Goal: Task Accomplishment & Management: Use online tool/utility

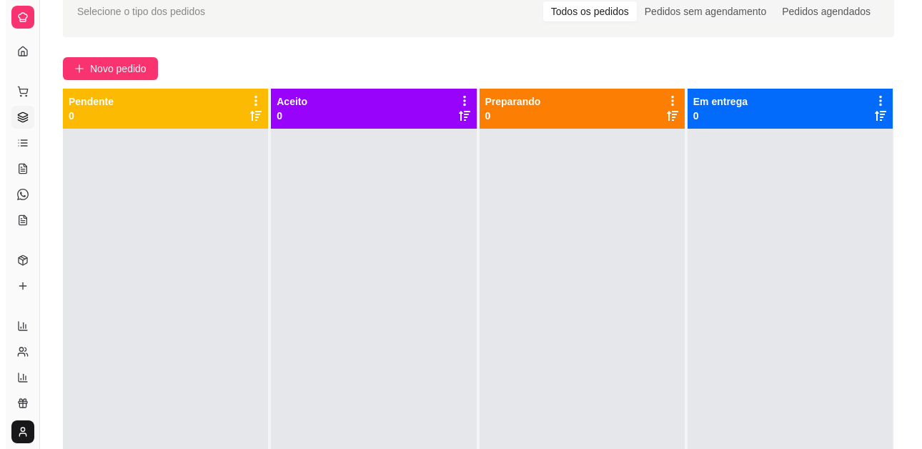
scroll to position [40, 0]
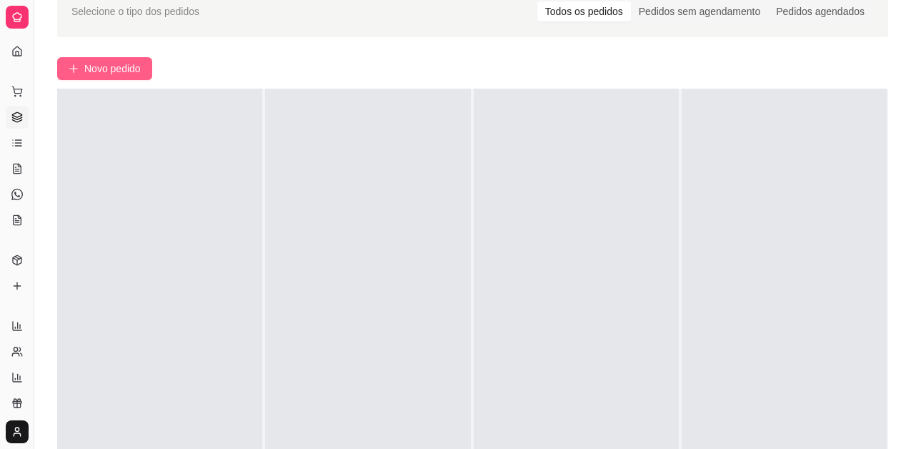
click at [94, 78] on button "Novo pedido" at bounding box center [104, 68] width 95 height 23
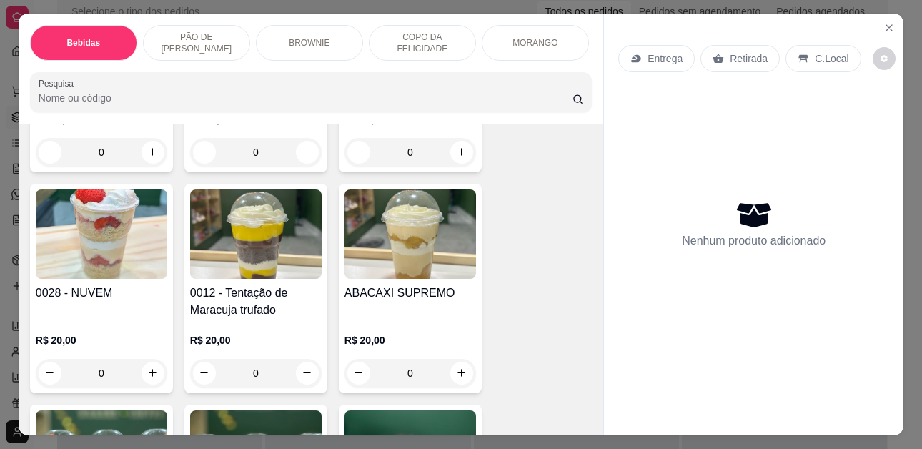
scroll to position [1929, 0]
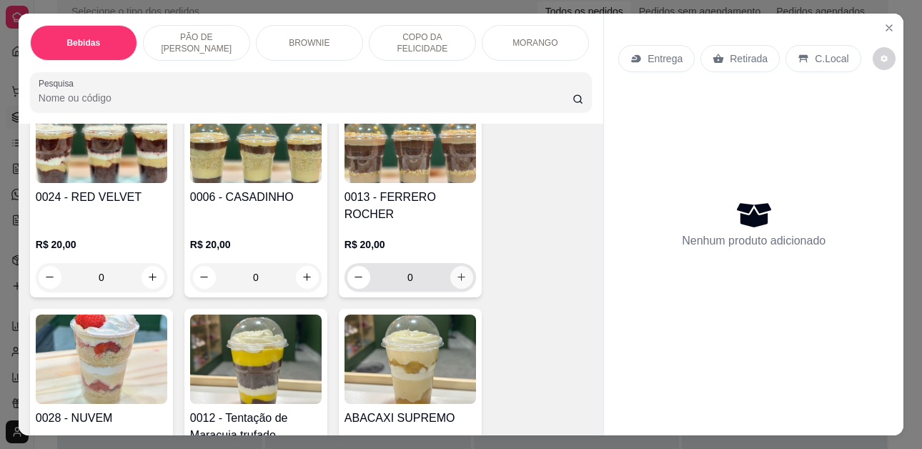
click at [457, 272] on icon "increase-product-quantity" at bounding box center [461, 277] width 11 height 11
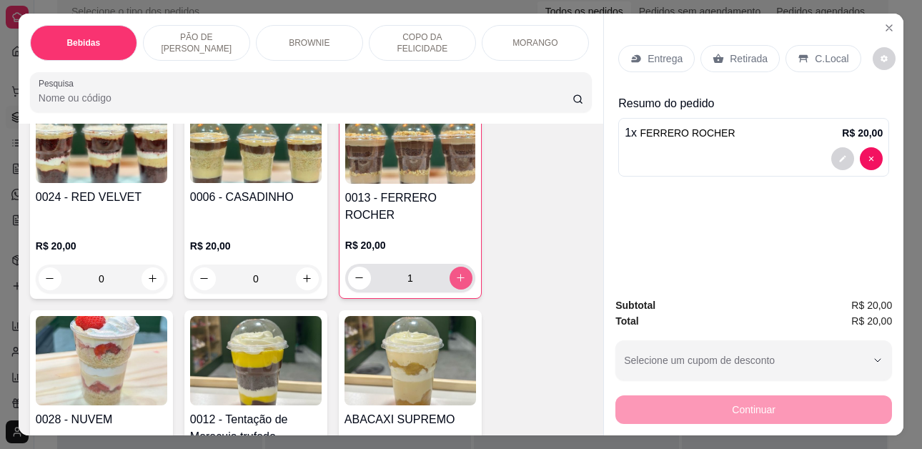
type input "1"
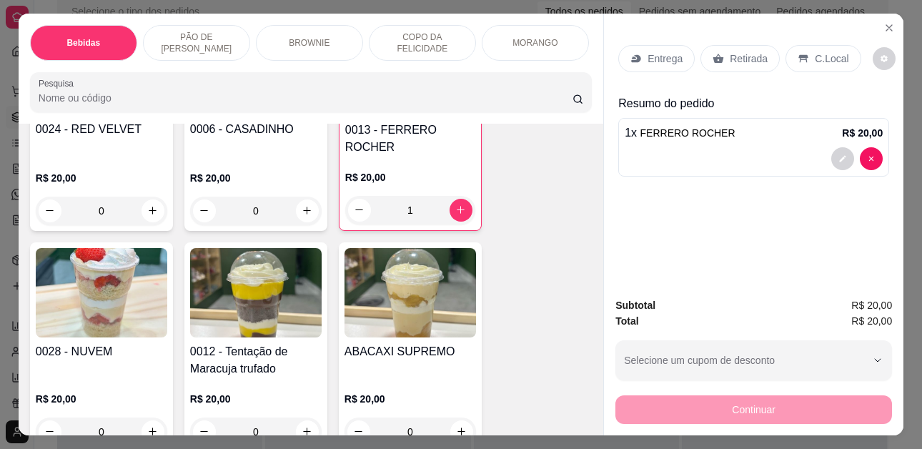
scroll to position [2001, 0]
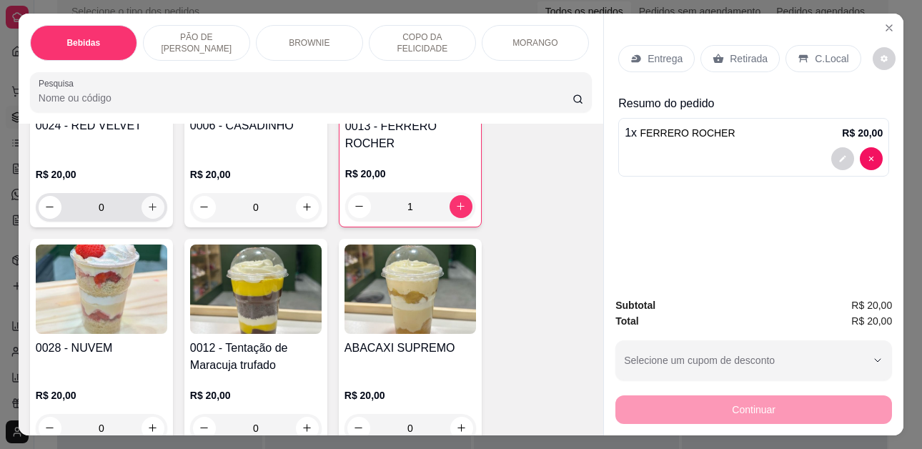
click at [145, 202] on button "increase-product-quantity" at bounding box center [152, 207] width 23 height 23
type input "1"
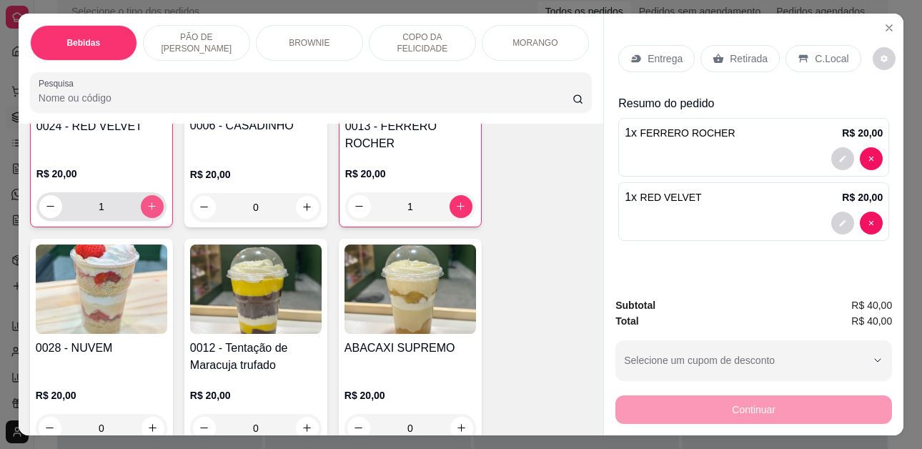
scroll to position [2001, 0]
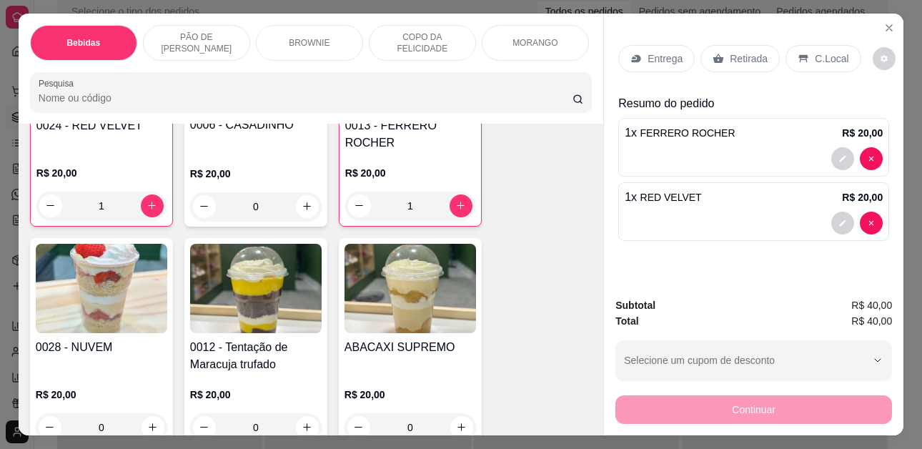
drag, startPoint x: 727, startPoint y: 48, endPoint x: 729, endPoint y: 119, distance: 70.8
click at [729, 51] on p "Retirada" at bounding box center [748, 58] width 38 height 14
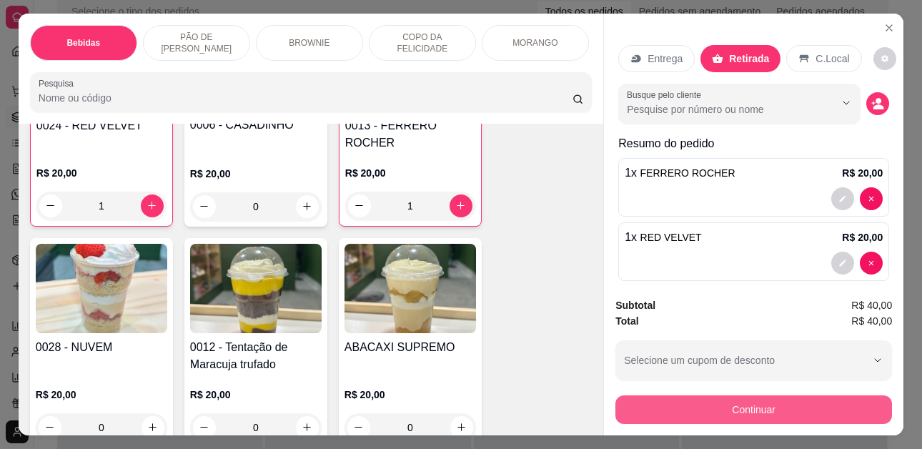
click at [766, 407] on button "Continuar" at bounding box center [753, 409] width 277 height 29
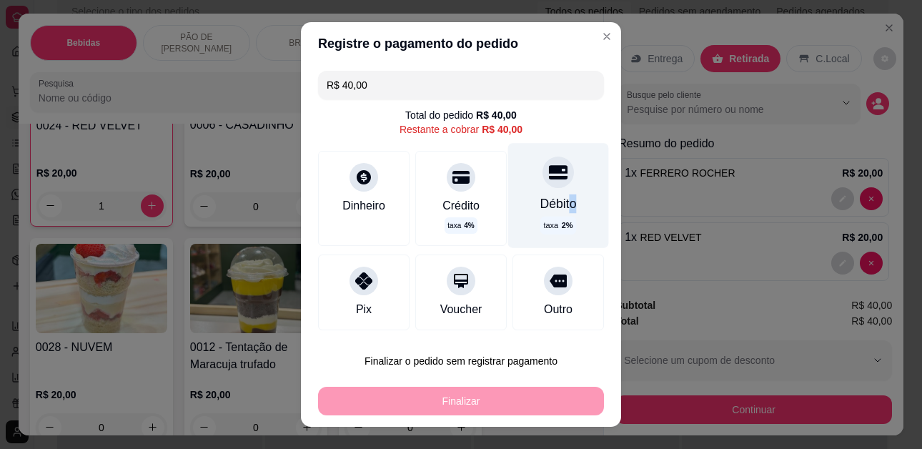
click at [547, 209] on div "Débito" at bounding box center [558, 203] width 36 height 19
type input "R$ 0,00"
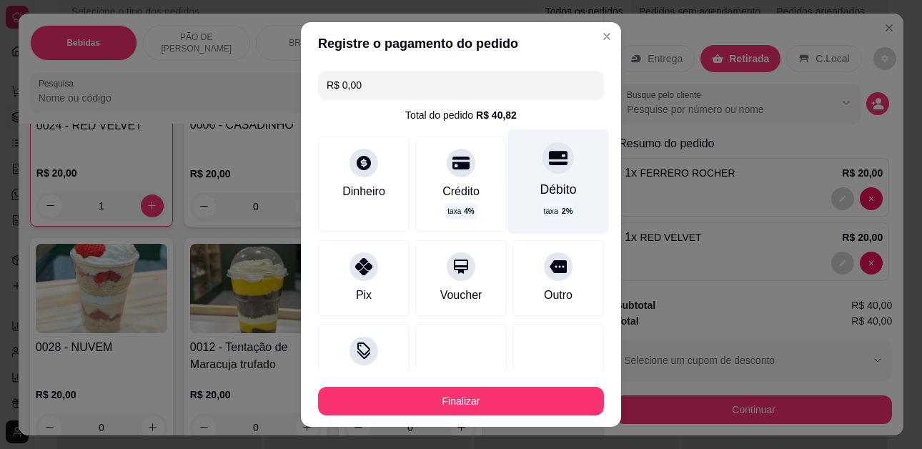
click at [543, 208] on p "taxa 2 %" at bounding box center [557, 211] width 29 height 12
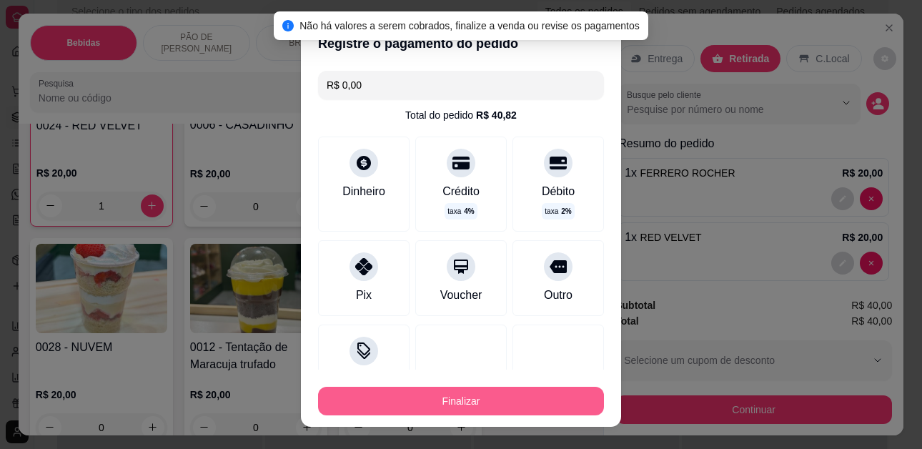
click at [433, 402] on button "Finalizar" at bounding box center [461, 401] width 286 height 29
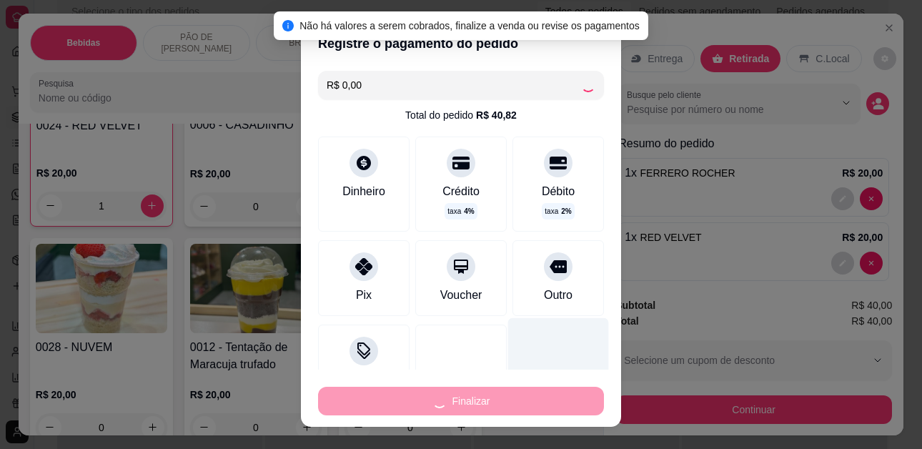
type input "0"
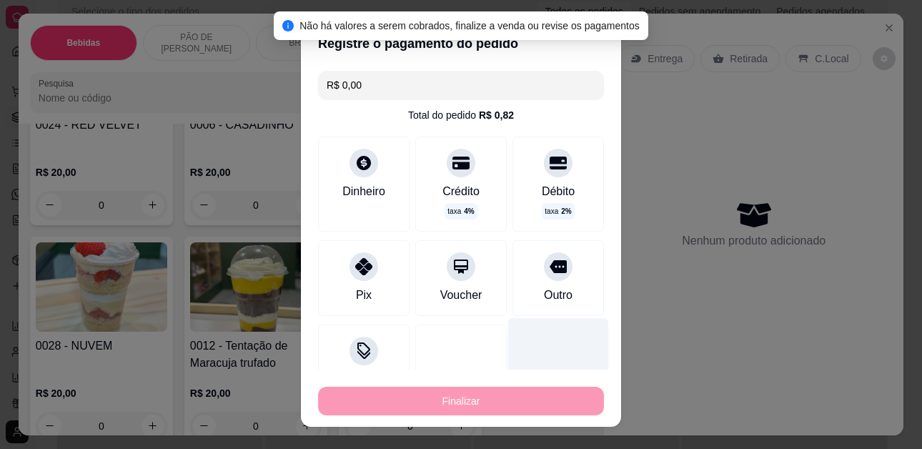
type input "-R$ 40,00"
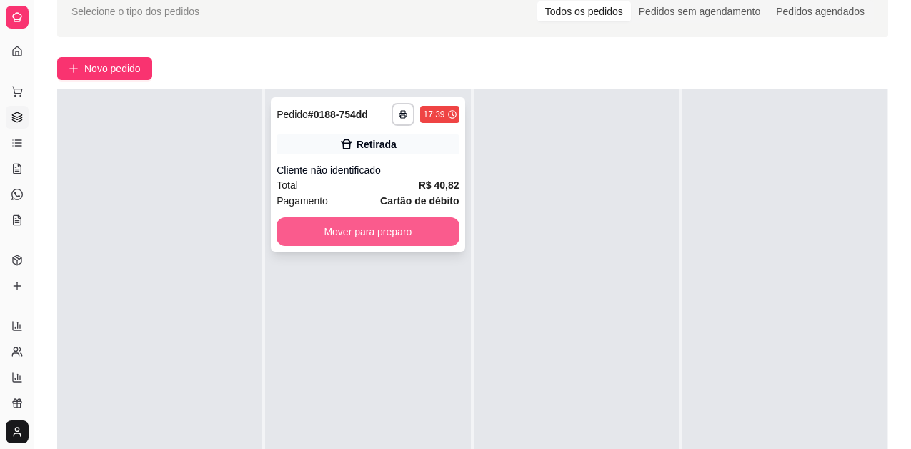
click at [393, 231] on button "Mover para preparo" at bounding box center [368, 231] width 182 height 29
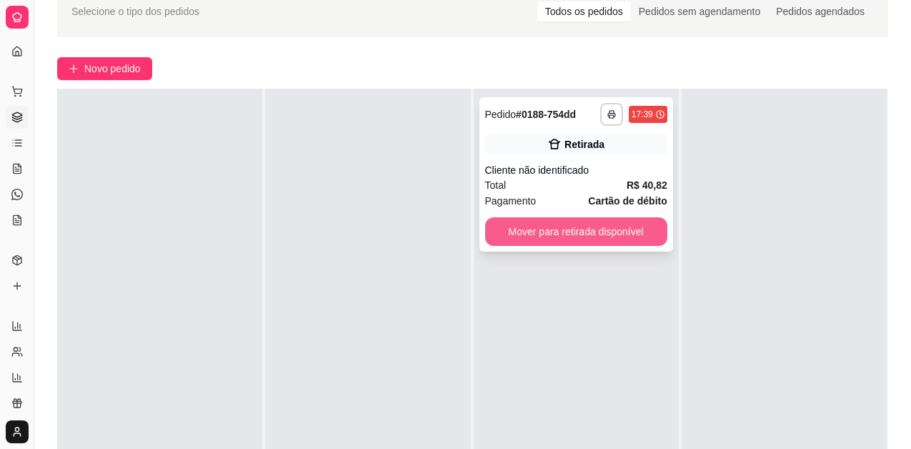
click at [600, 231] on button "Mover para retirada disponível" at bounding box center [576, 231] width 182 height 29
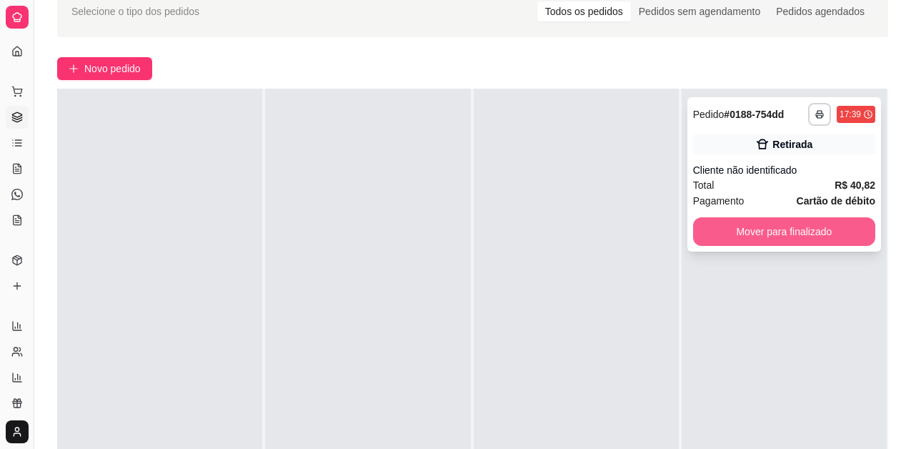
click at [799, 216] on div "**********" at bounding box center [784, 174] width 194 height 154
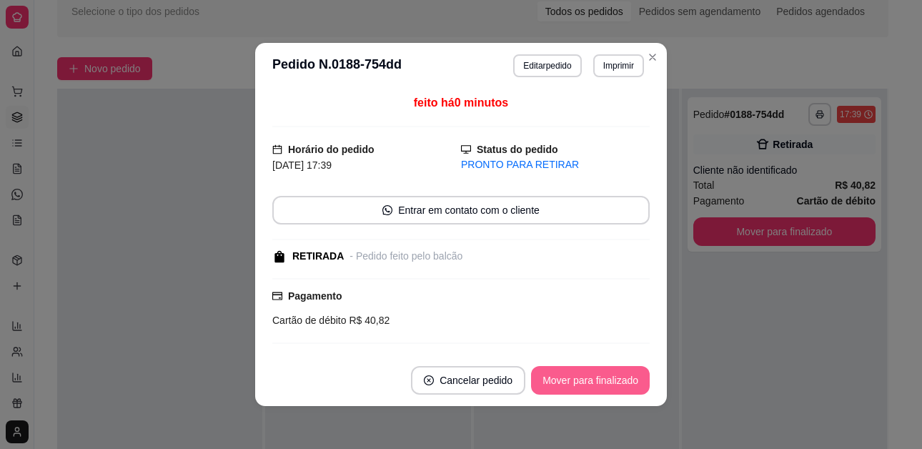
click at [555, 378] on button "Mover para finalizado" at bounding box center [590, 380] width 119 height 29
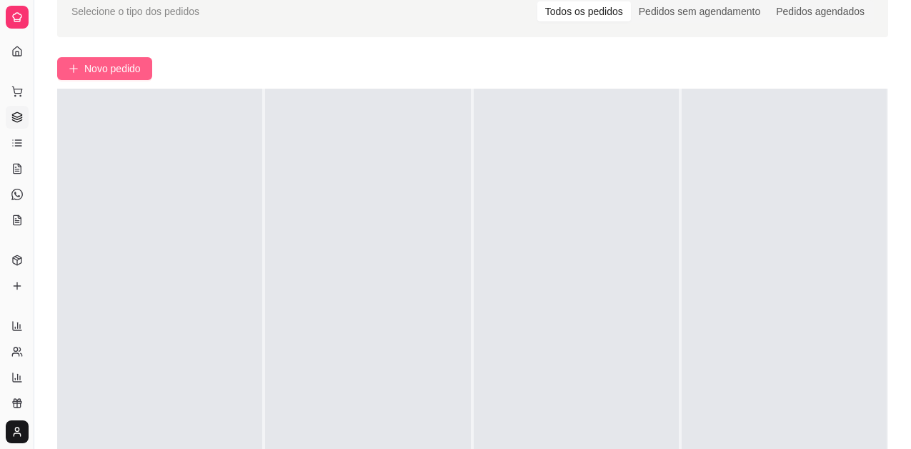
click at [91, 68] on span "Novo pedido" at bounding box center [112, 69] width 56 height 16
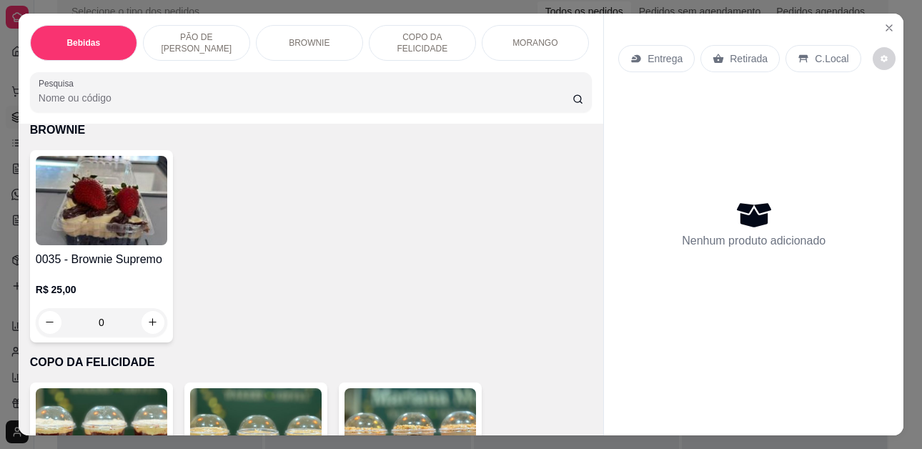
scroll to position [1643, 0]
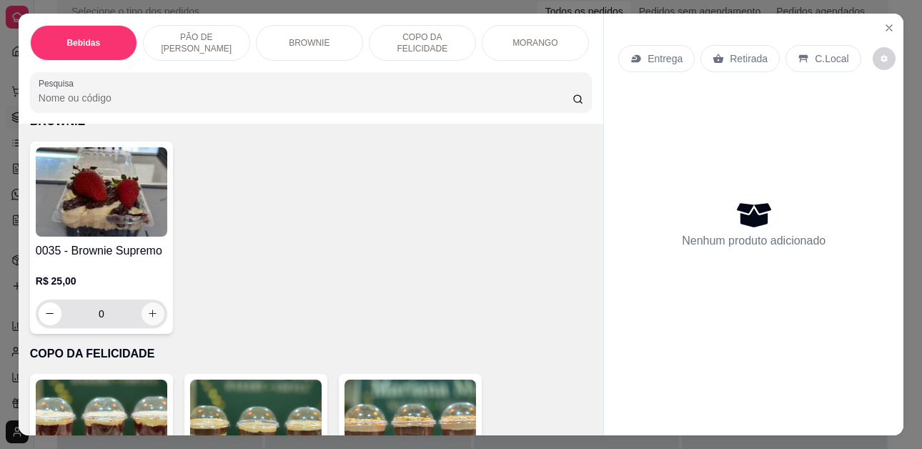
click at [147, 319] on icon "increase-product-quantity" at bounding box center [152, 313] width 11 height 11
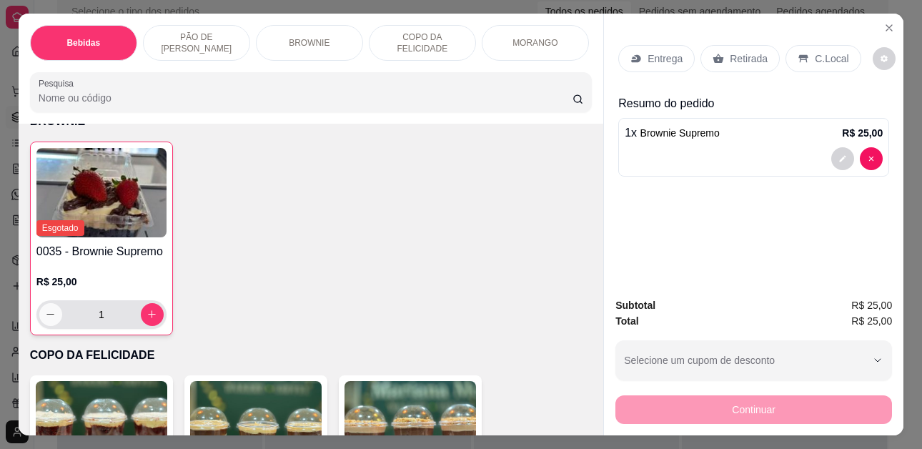
click at [39, 322] on button "decrease-product-quantity" at bounding box center [50, 314] width 23 height 23
type input "0"
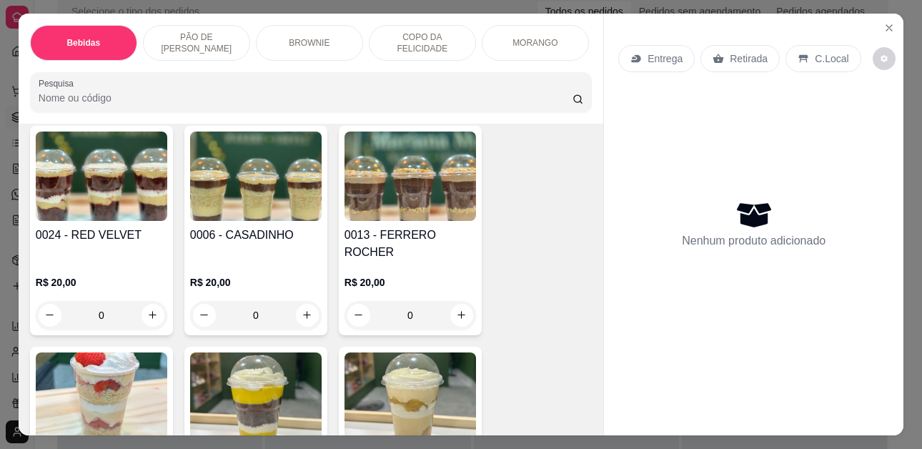
scroll to position [1929, 0]
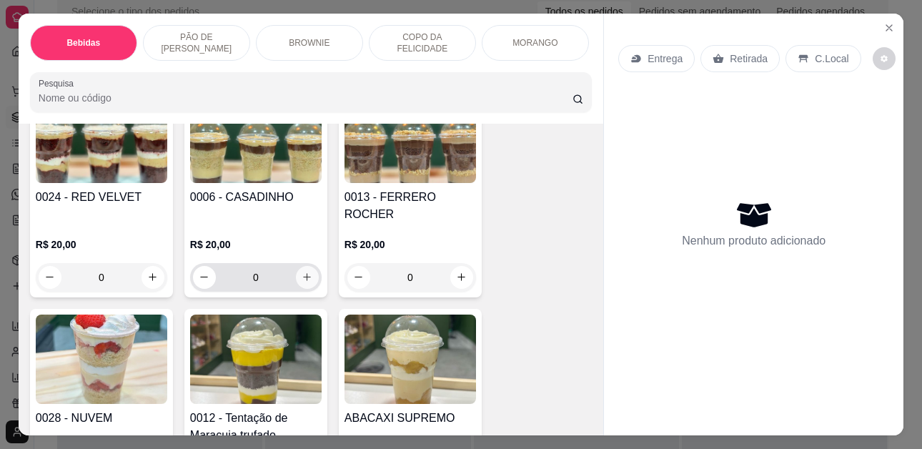
click at [304, 272] on icon "increase-product-quantity" at bounding box center [307, 277] width 11 height 11
type input "1"
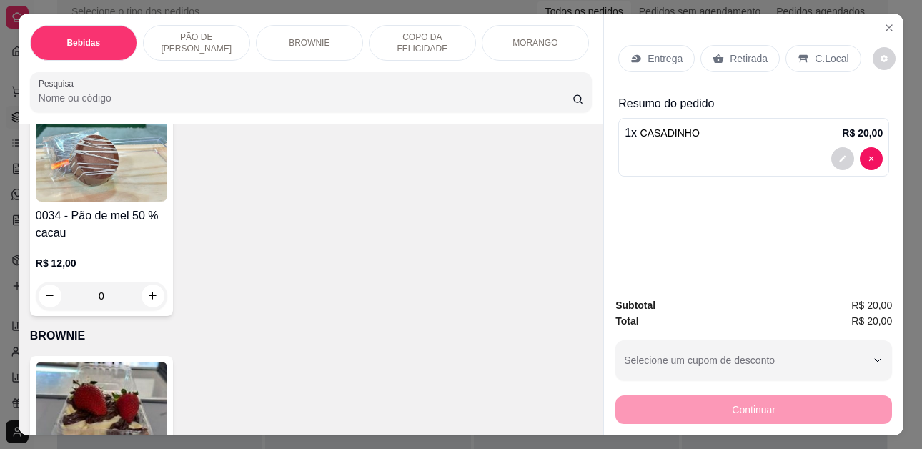
scroll to position [1643, 0]
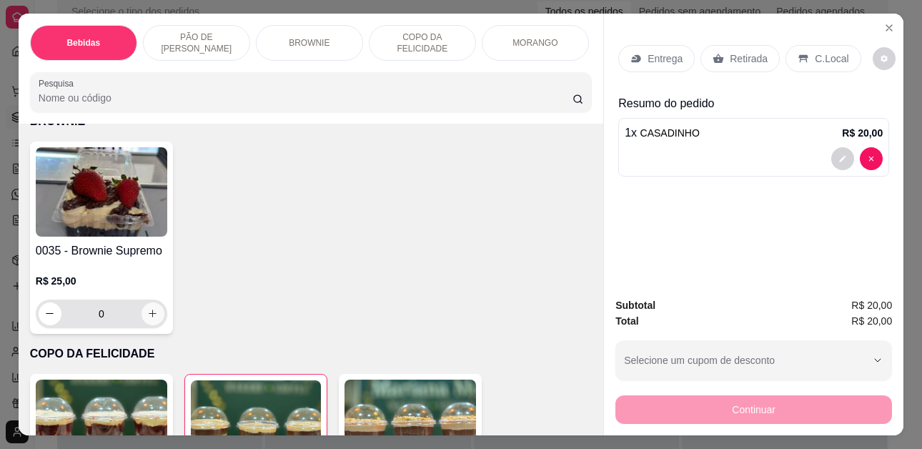
click at [149, 317] on icon "increase-product-quantity" at bounding box center [152, 313] width 11 height 11
type input "1"
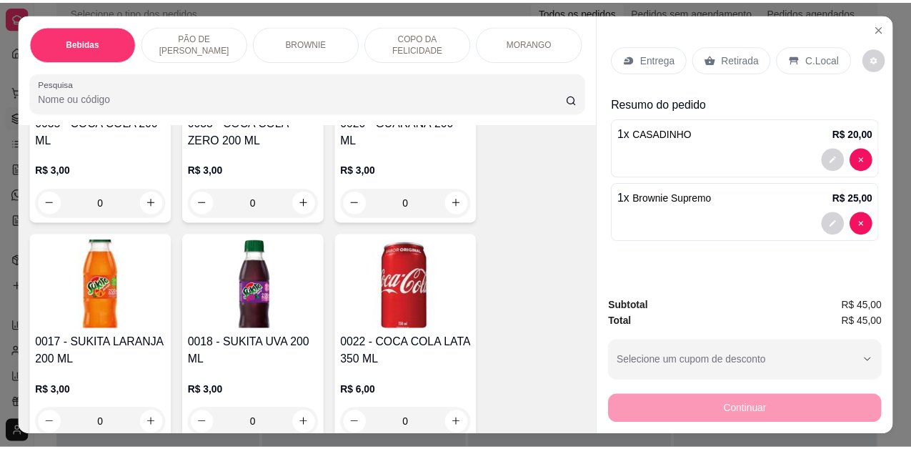
scroll to position [0, 0]
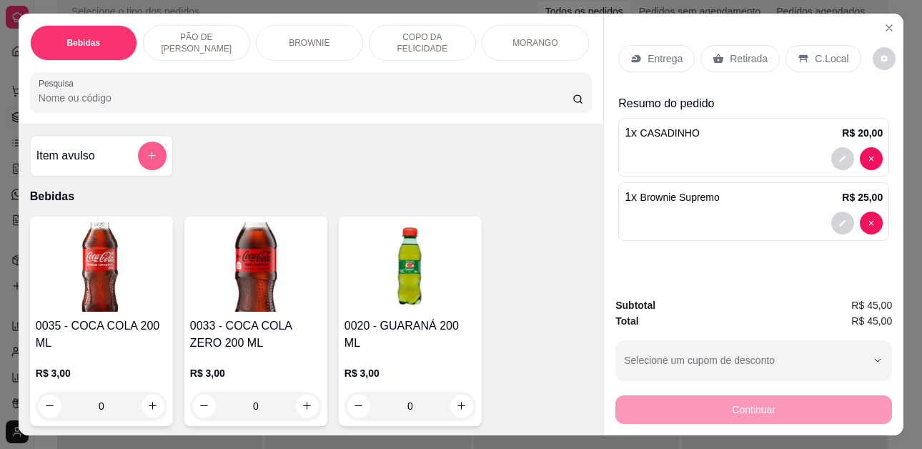
click at [146, 156] on icon "add-separate-item" at bounding box center [151, 155] width 11 height 11
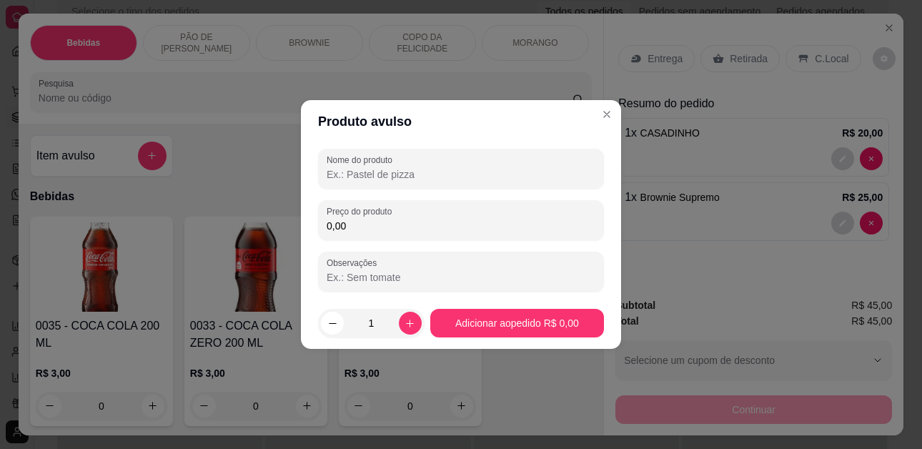
click at [451, 172] on input "Nome do produto" at bounding box center [461, 174] width 269 height 14
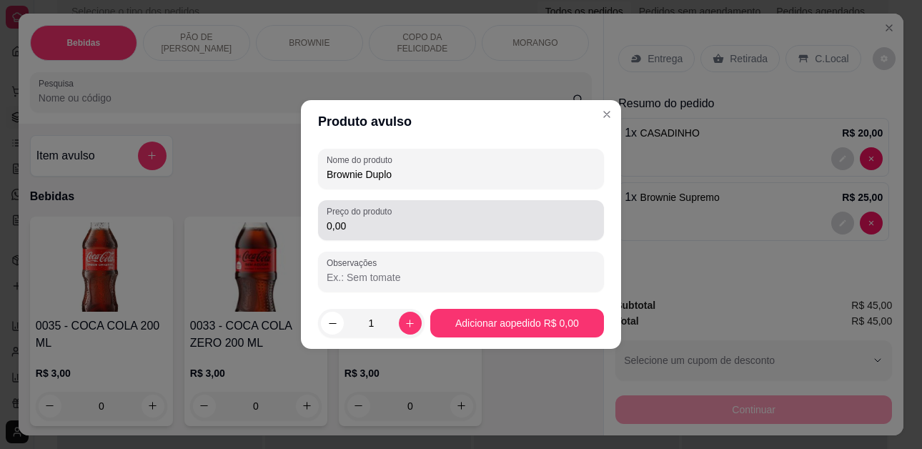
type input "Brownie Duplo"
click at [428, 208] on div "0,00" at bounding box center [461, 220] width 269 height 29
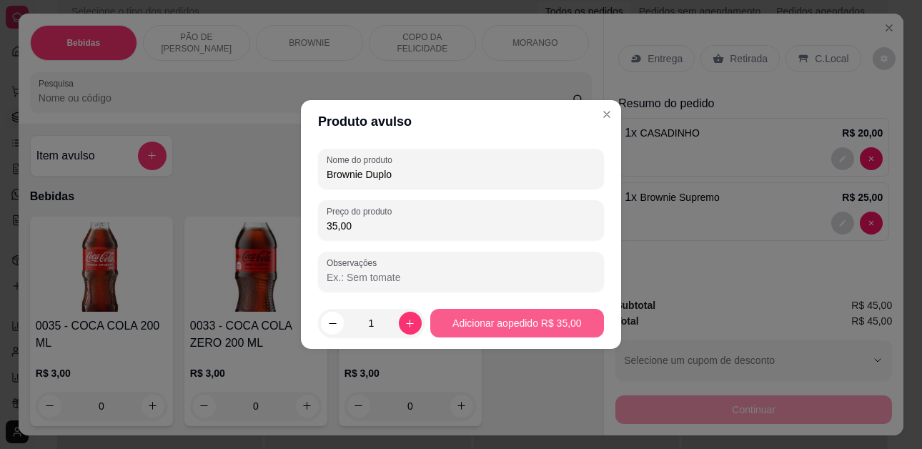
type input "35,00"
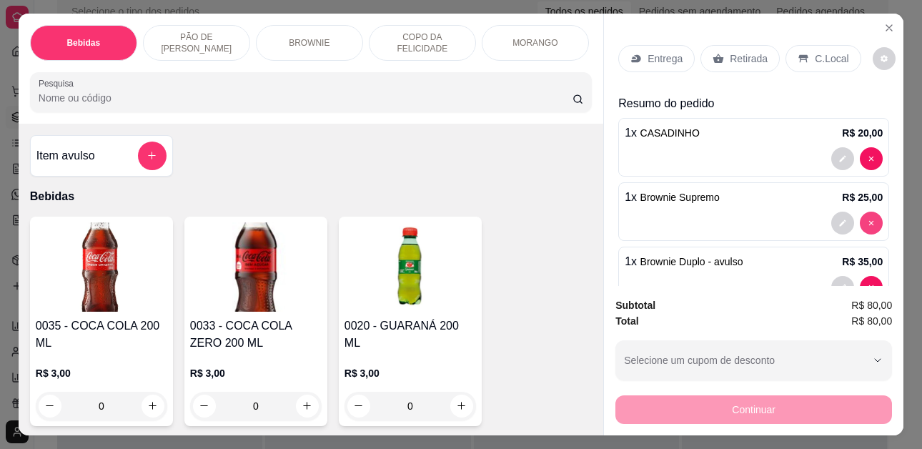
type input "0"
click at [815, 52] on p "C.Local" at bounding box center [832, 58] width 34 height 14
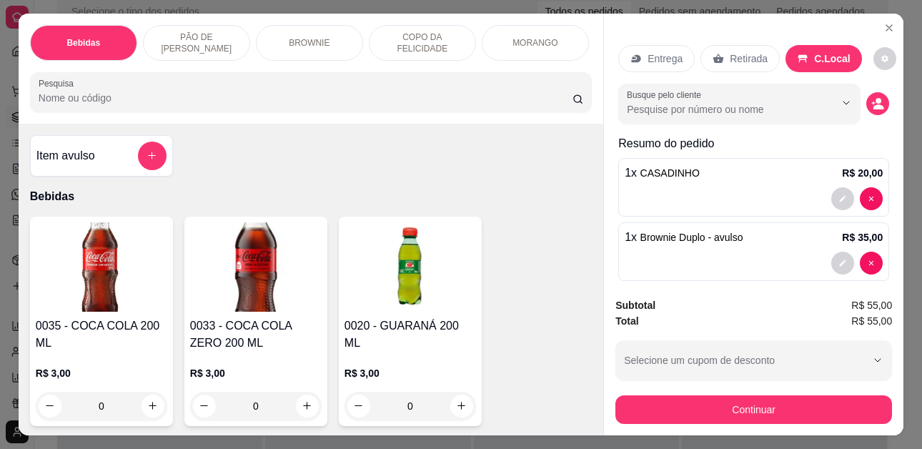
click at [637, 57] on div "Entrega" at bounding box center [656, 58] width 76 height 27
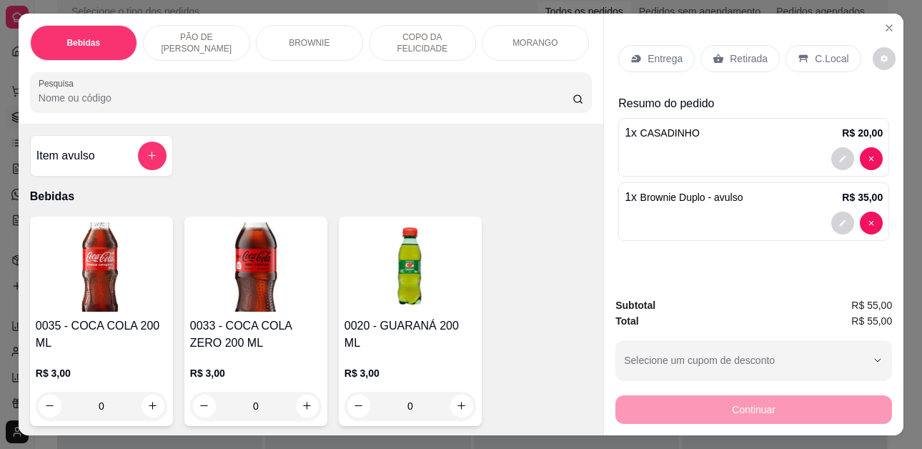
click at [803, 49] on div "C.Local" at bounding box center [822, 58] width 75 height 27
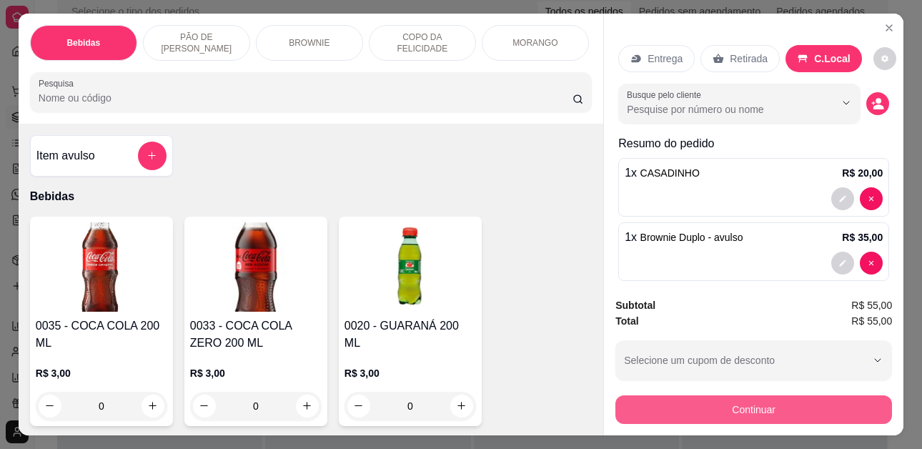
click at [698, 395] on button "Continuar" at bounding box center [753, 409] width 277 height 29
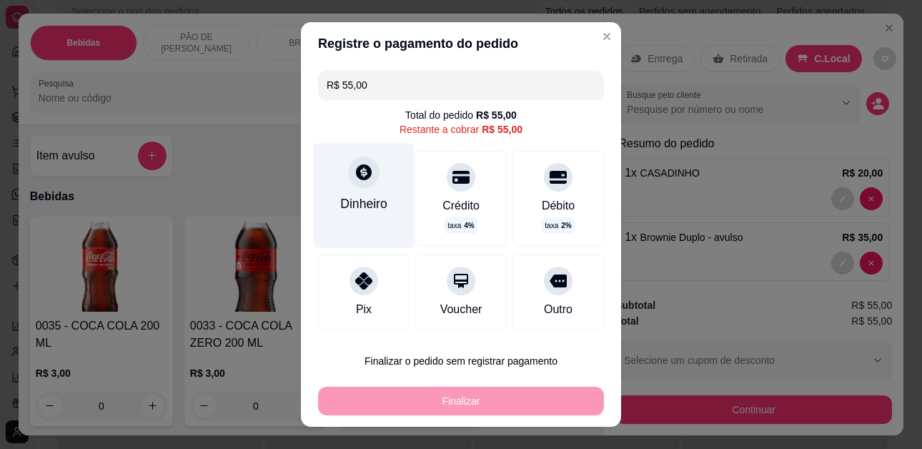
click at [359, 208] on div "Dinheiro" at bounding box center [363, 203] width 47 height 19
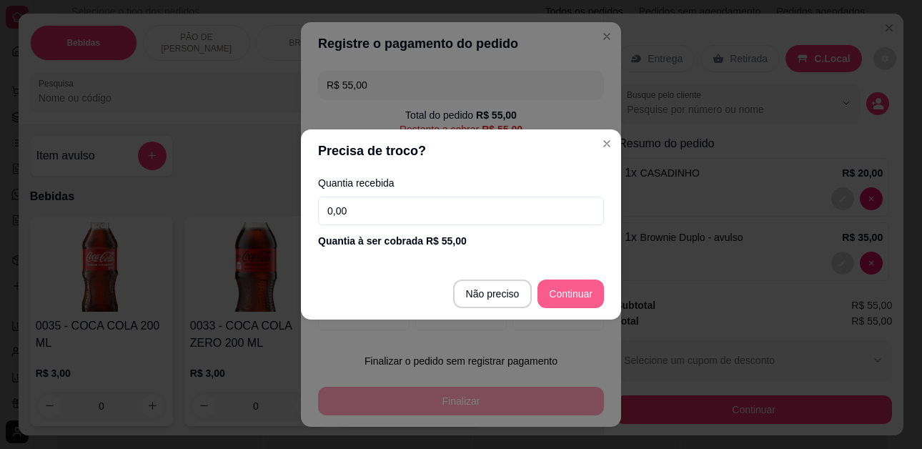
type input "R$ 0,00"
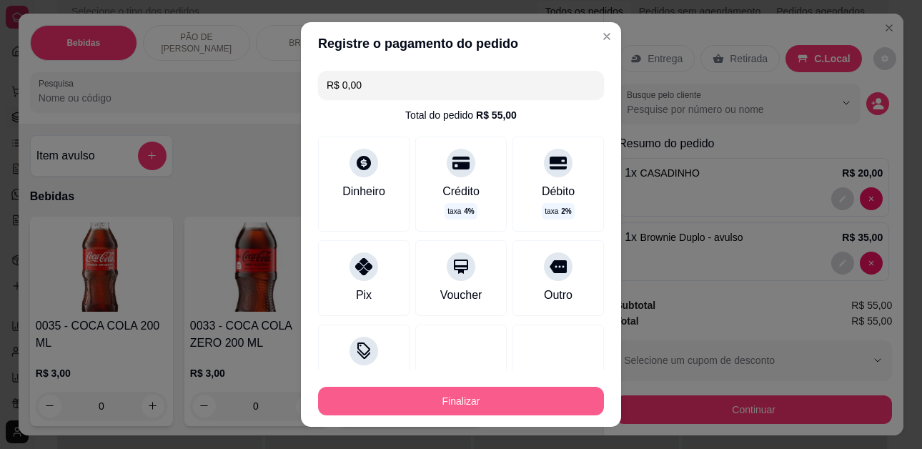
click at [519, 409] on button "Finalizar" at bounding box center [461, 401] width 286 height 29
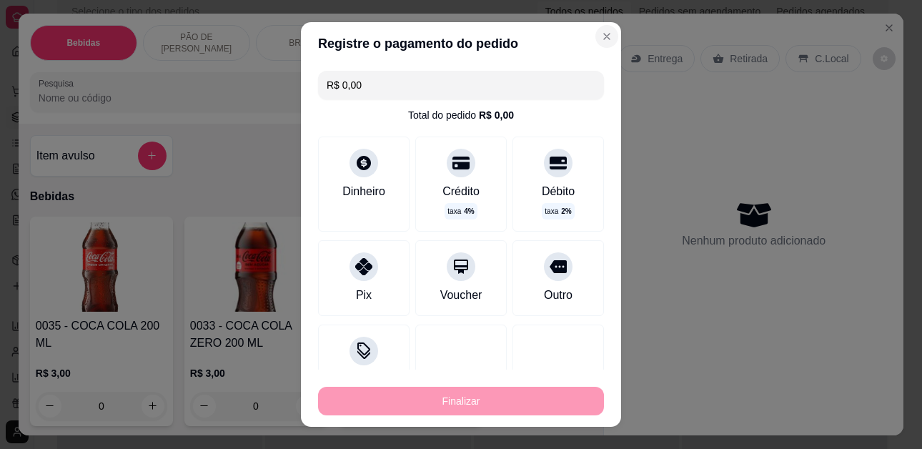
type input "0"
type input "-R$ 55,00"
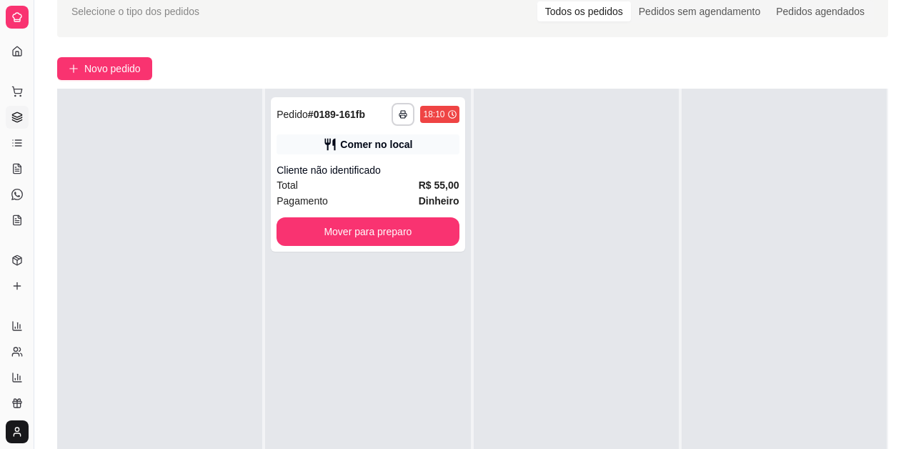
click at [594, 39] on div "**********" at bounding box center [472, 265] width 877 height 577
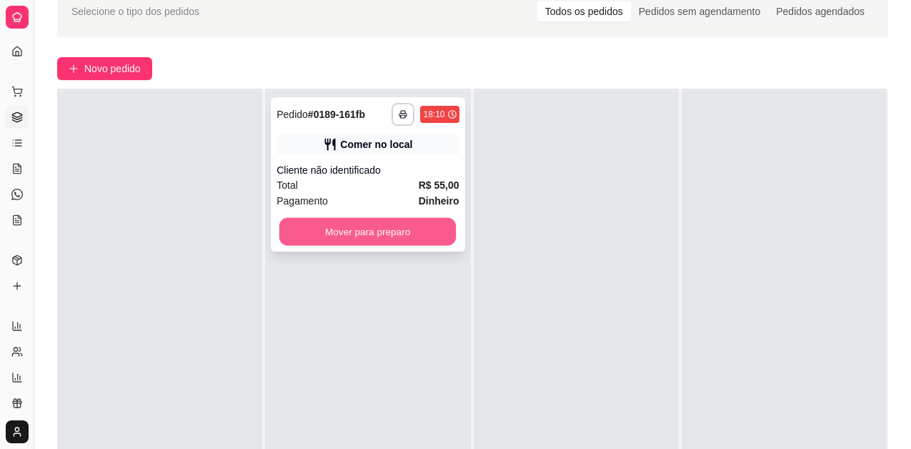
click at [415, 236] on button "Mover para preparo" at bounding box center [367, 232] width 177 height 28
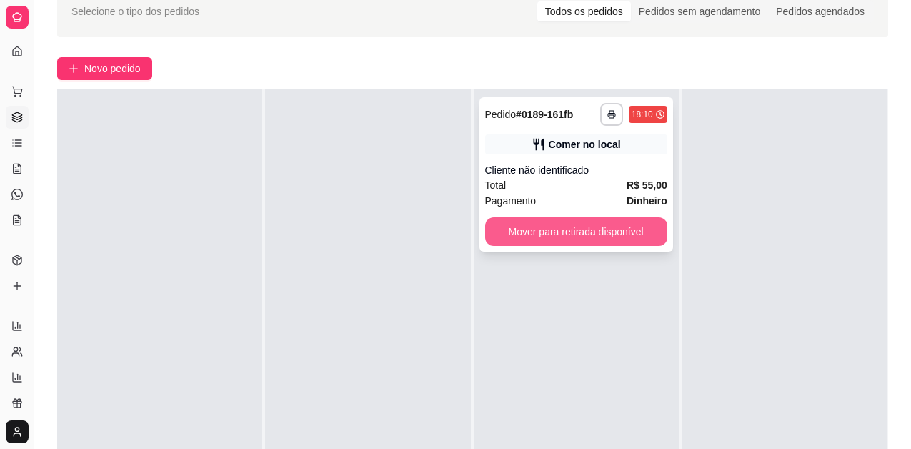
click at [604, 233] on button "Mover para retirada disponível" at bounding box center [576, 231] width 182 height 29
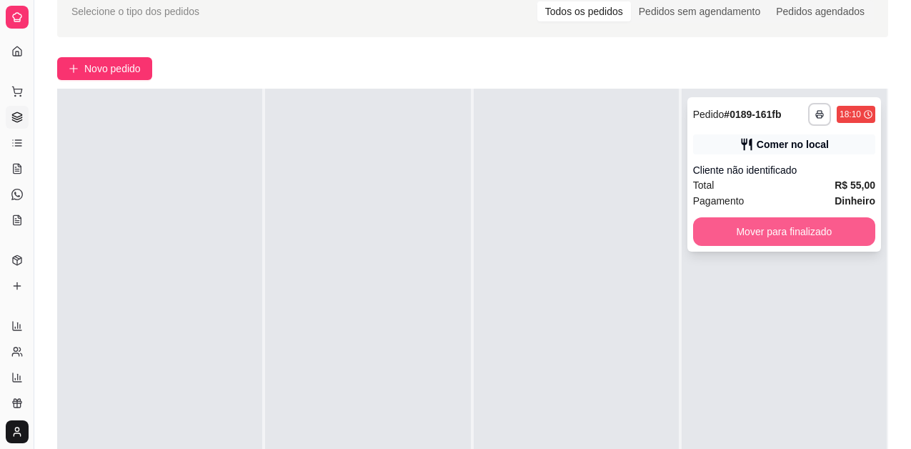
click at [779, 237] on button "Mover para finalizado" at bounding box center [784, 231] width 182 height 29
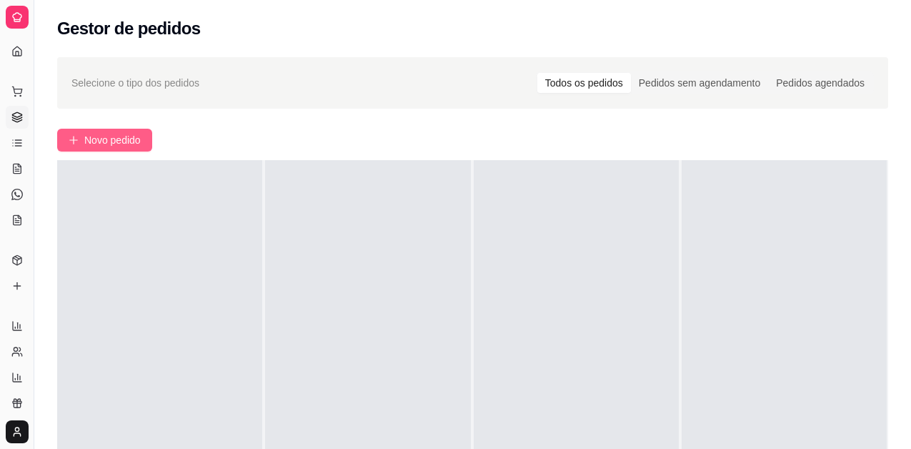
click at [128, 130] on button "Novo pedido" at bounding box center [104, 140] width 95 height 23
